Goal: Information Seeking & Learning: Learn about a topic

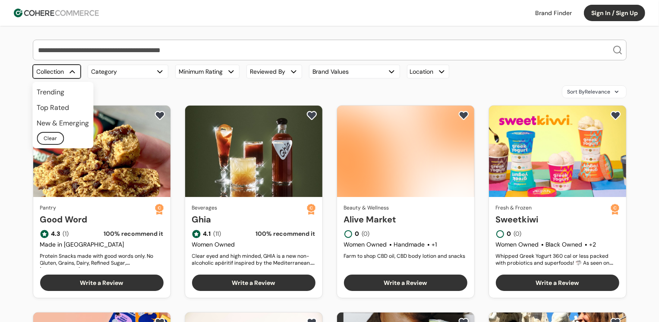
click at [65, 72] on button "Collection" at bounding box center [57, 72] width 48 height 14
click at [113, 70] on button "Category" at bounding box center [128, 72] width 81 height 14
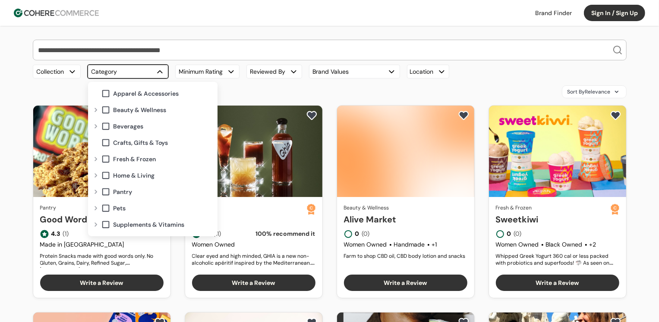
click at [95, 128] on div "Expand" at bounding box center [96, 126] width 10 height 7
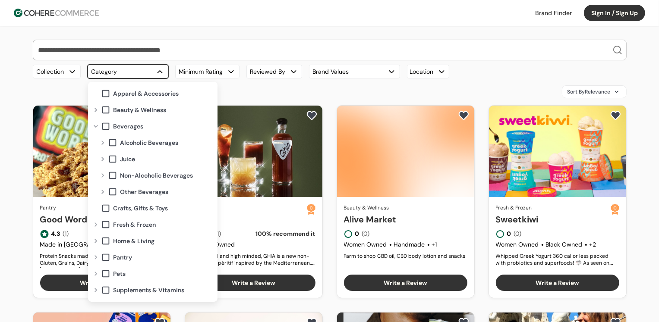
click at [104, 176] on div "Expand" at bounding box center [102, 175] width 10 height 7
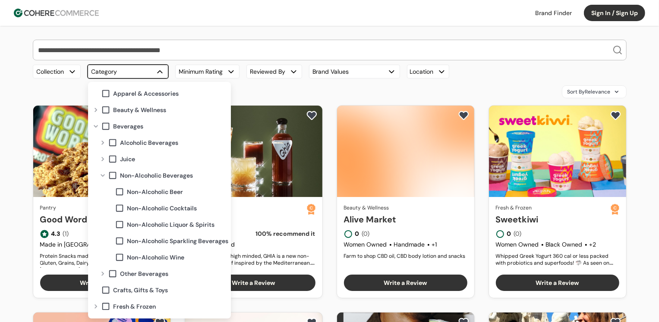
click at [137, 188] on span "Non-Alcoholic Beer" at bounding box center [155, 192] width 56 height 9
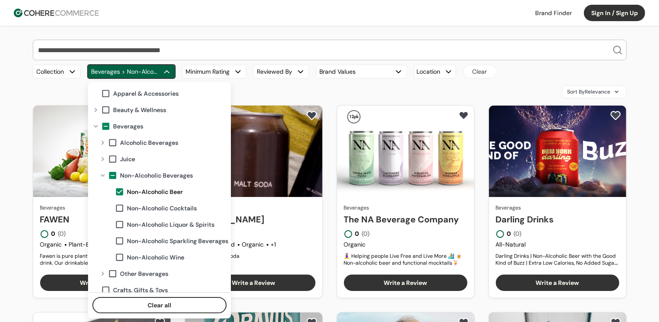
click at [132, 211] on span "Non-Alcoholic Cocktails" at bounding box center [162, 208] width 70 height 9
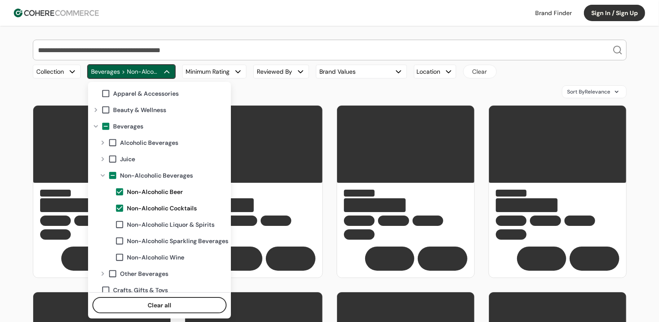
click at [134, 226] on span "Non-Alcoholic Liquor & Spirits" at bounding box center [171, 224] width 88 height 9
click at [135, 246] on div "Non-Alcoholic Sparkling Beverages" at bounding box center [171, 241] width 113 height 16
click at [135, 259] on span "Non-Alcoholic Wine" at bounding box center [155, 257] width 57 height 9
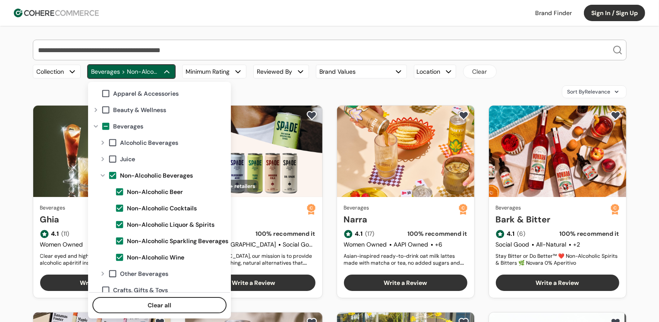
click at [242, 17] on header "Brand Finder Sign In / Sign Up Brand Finder Sign In / Sign Up" at bounding box center [329, 13] width 659 height 26
